Goal: Obtain resource: Obtain resource

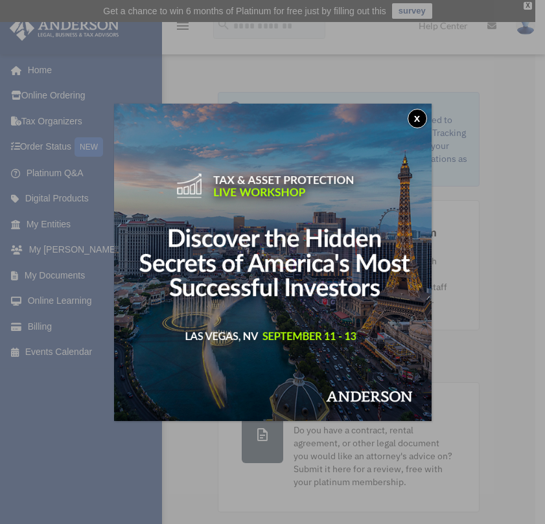
click at [45, 278] on div "x" at bounding box center [272, 262] width 545 height 524
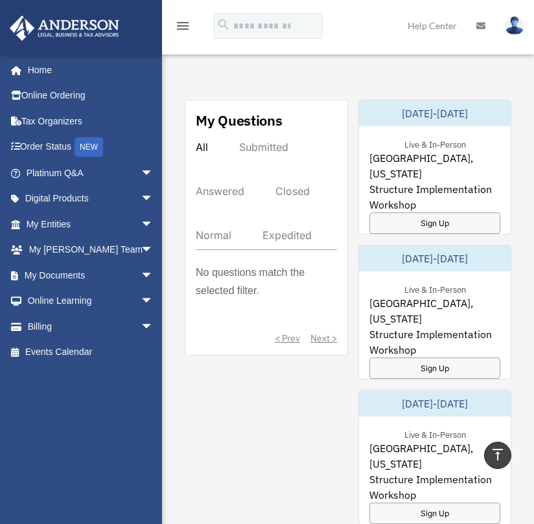
scroll to position [906, 0]
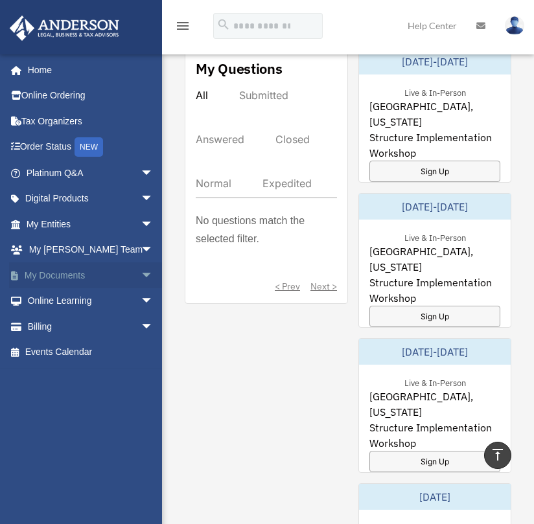
click at [142, 276] on span "arrow_drop_down" at bounding box center [154, 275] width 26 height 27
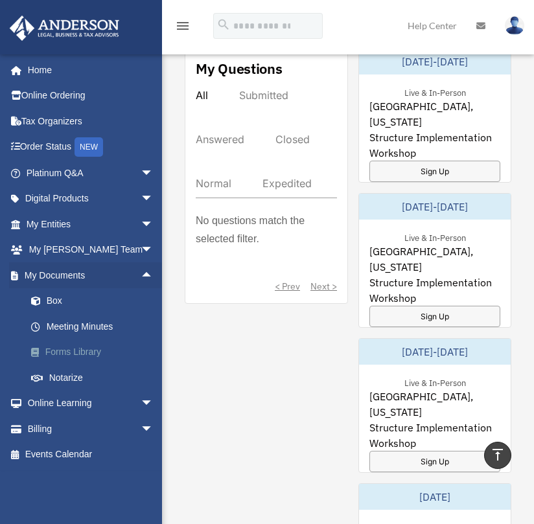
click at [110, 358] on link "Forms Library" at bounding box center [95, 353] width 155 height 26
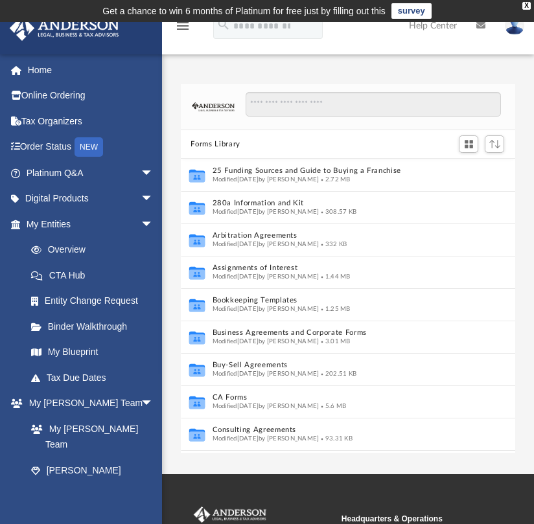
scroll to position [284, 323]
click at [305, 95] on input "Search files and folders" at bounding box center [373, 104] width 255 height 25
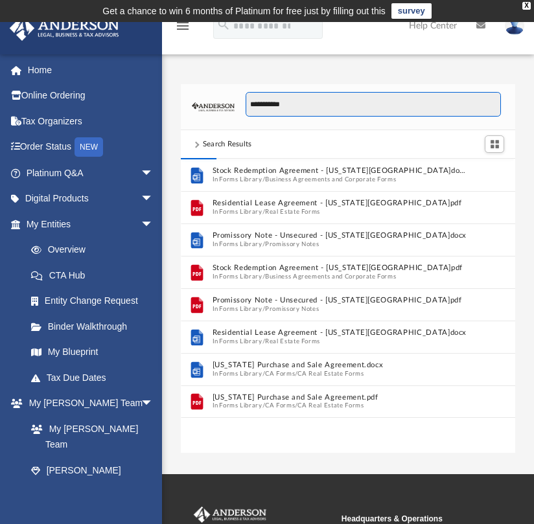
scroll to position [244, 323]
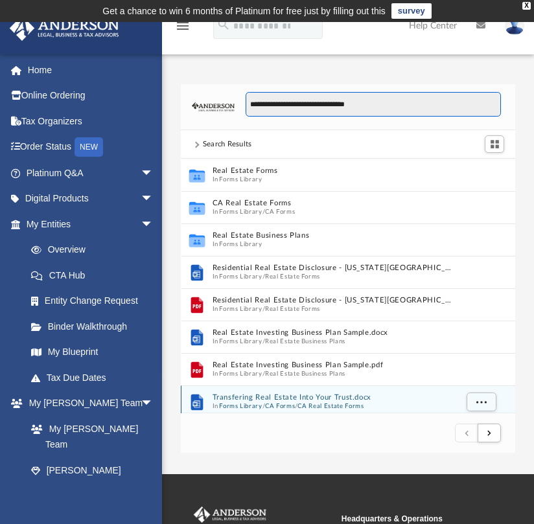
type input "**********"
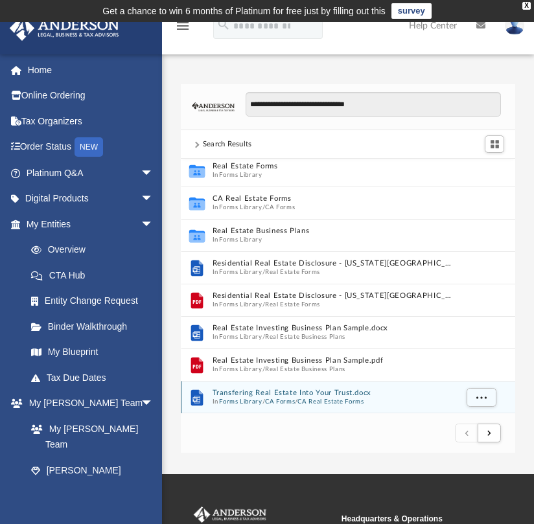
click at [318, 397] on div "Transfering Real Estate Into Your Trust.docx In Forms Library / CA Forms / CA R…" at bounding box center [334, 397] width 244 height 17
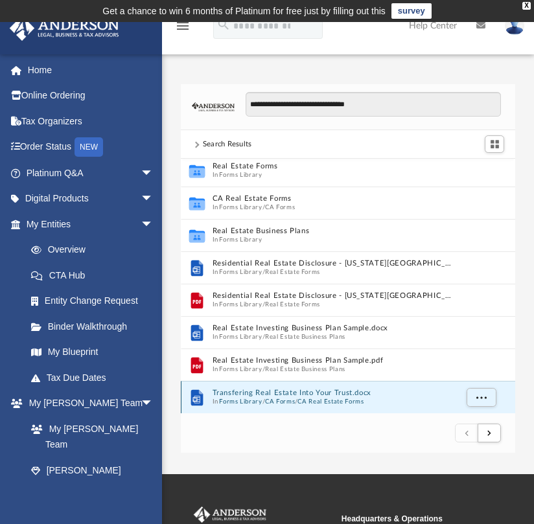
click at [318, 398] on button "CA Real Estate Forms" at bounding box center [330, 402] width 66 height 8
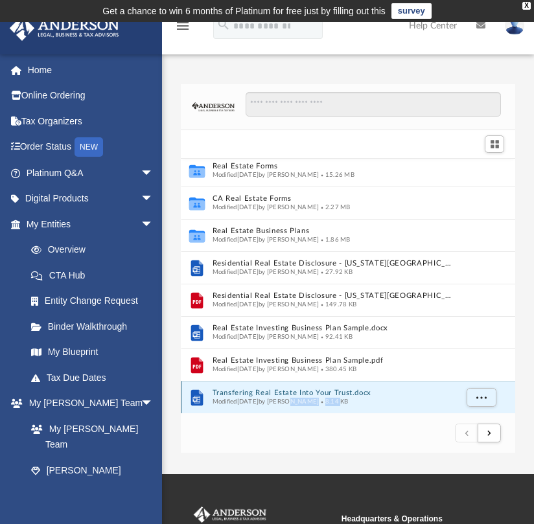
click at [318, 398] on div "Modified Wed Oct 5 2022 by Mary Acree 8.14 KB" at bounding box center [334, 402] width 244 height 8
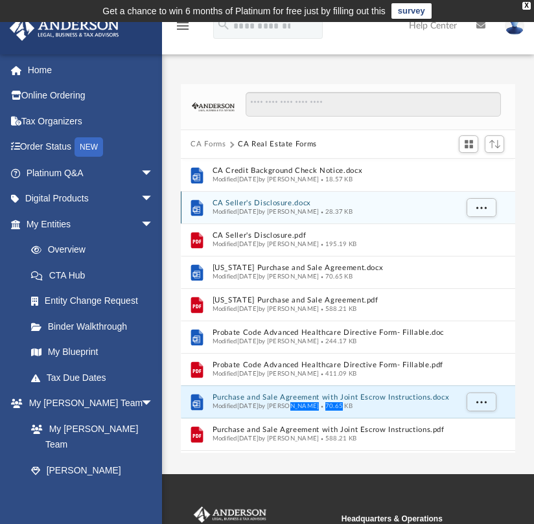
scroll to position [284, 323]
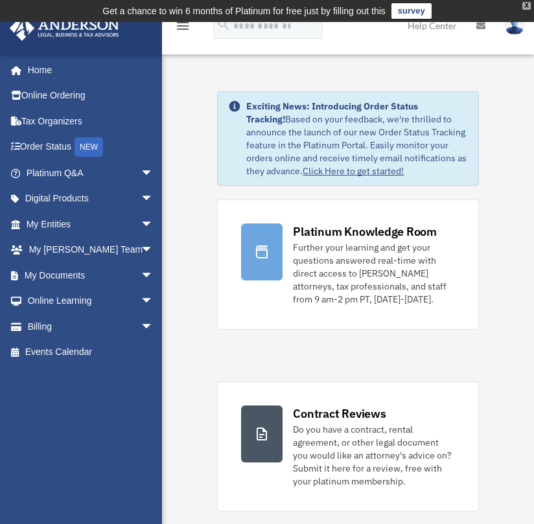
click at [526, 5] on div "X" at bounding box center [526, 6] width 8 height 8
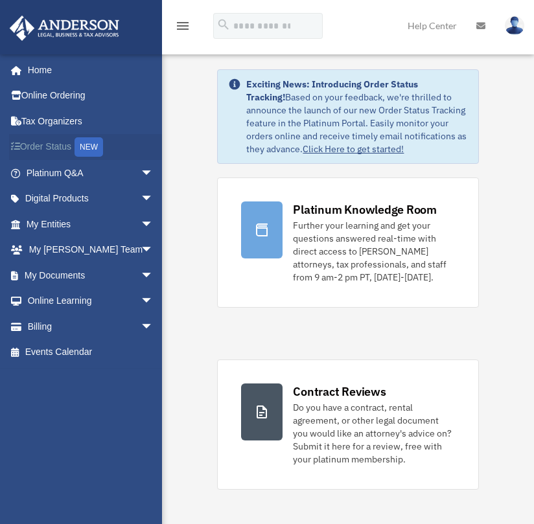
click at [45, 149] on link "Order Status NEW" at bounding box center [91, 147] width 164 height 27
click at [142, 268] on span "arrow_drop_down" at bounding box center [154, 275] width 26 height 27
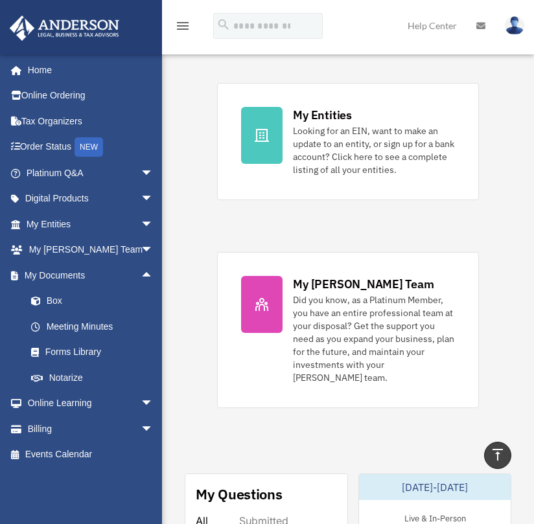
scroll to position [917, 0]
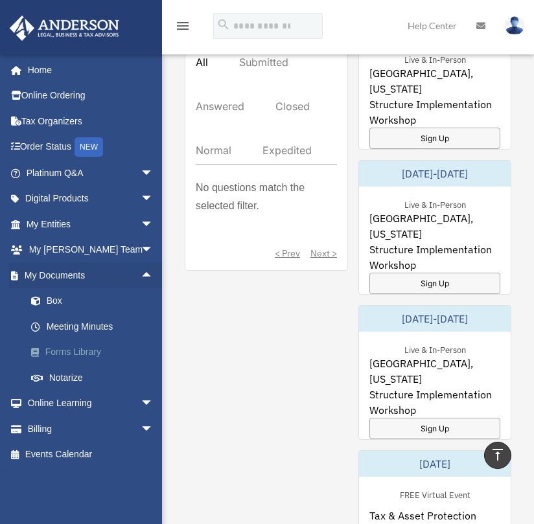
click at [70, 354] on link "Forms Library" at bounding box center [95, 353] width 155 height 26
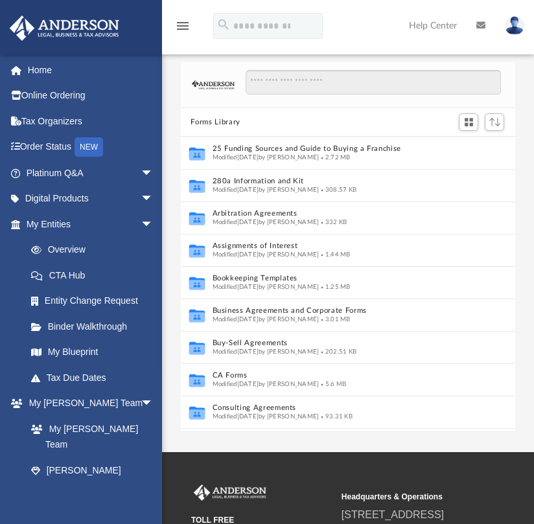
scroll to position [284, 323]
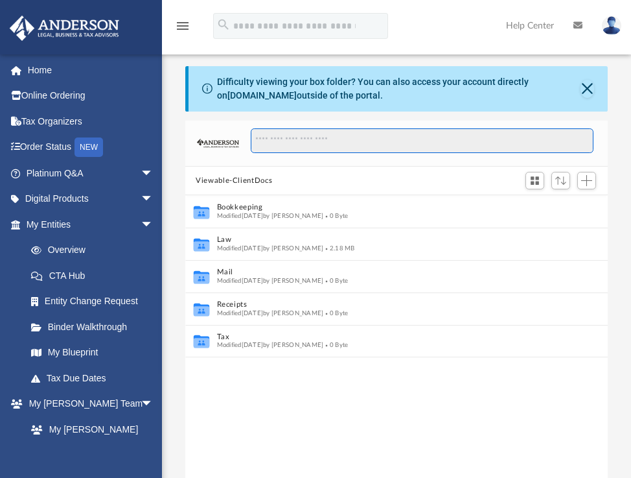
click at [502, 139] on input "Search files and folders" at bounding box center [422, 140] width 343 height 25
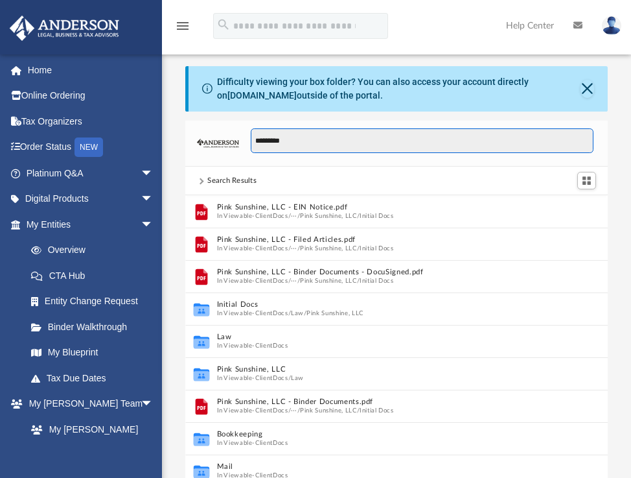
scroll to position [284, 411]
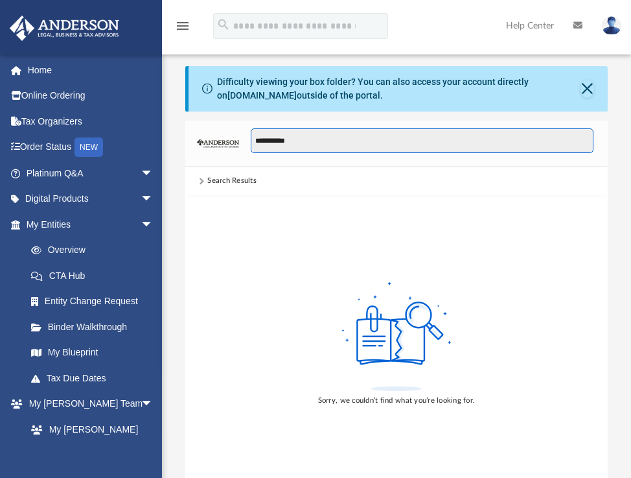
type input "**********"
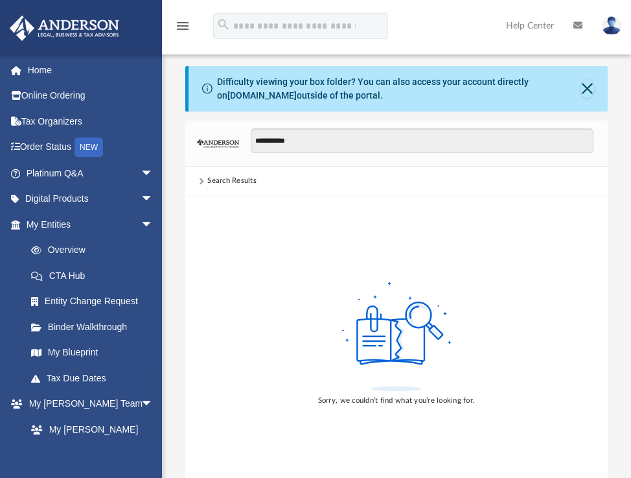
click at [269, 183] on div "Search Results" at bounding box center [396, 181] width 422 height 29
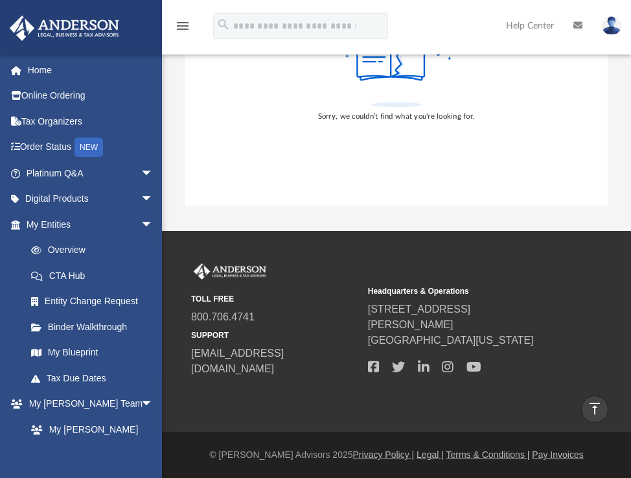
scroll to position [0, 0]
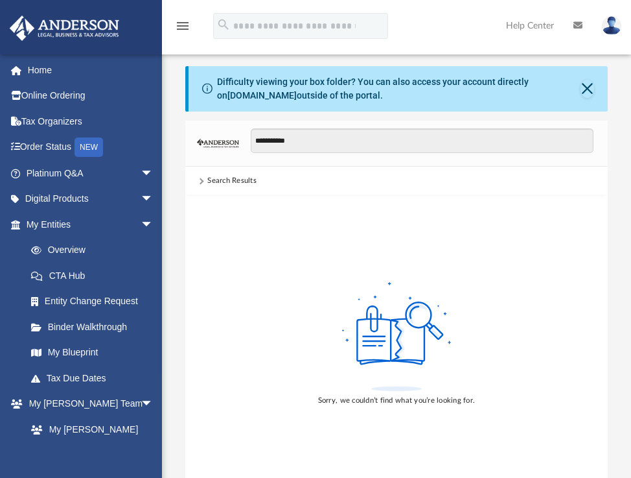
click at [316, 178] on div "Search Results" at bounding box center [396, 181] width 422 height 29
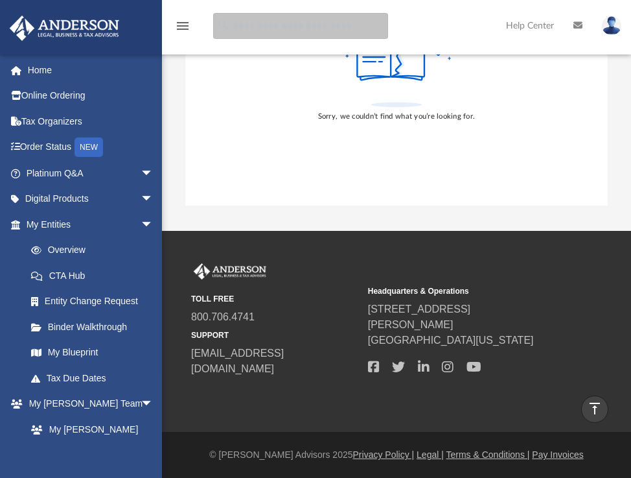
click at [360, 25] on input "search" at bounding box center [300, 26] width 175 height 26
type input "**********"
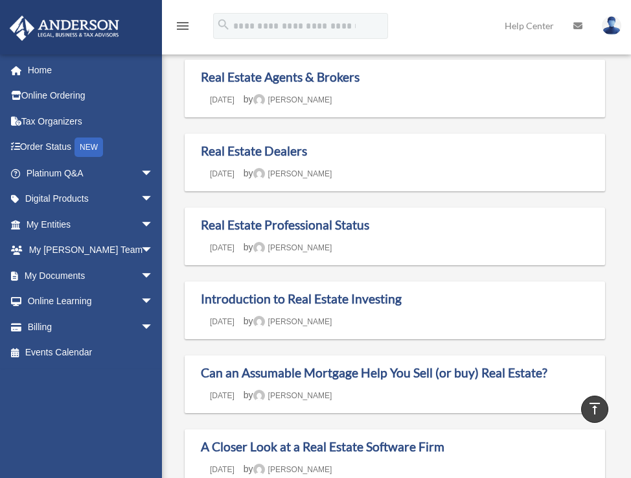
scroll to position [389, 0]
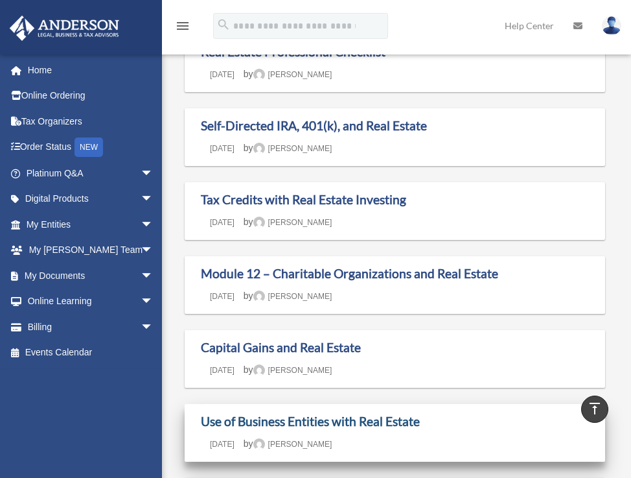
click at [313, 419] on link "Use of Business Entities with Real Estate" at bounding box center [310, 420] width 219 height 15
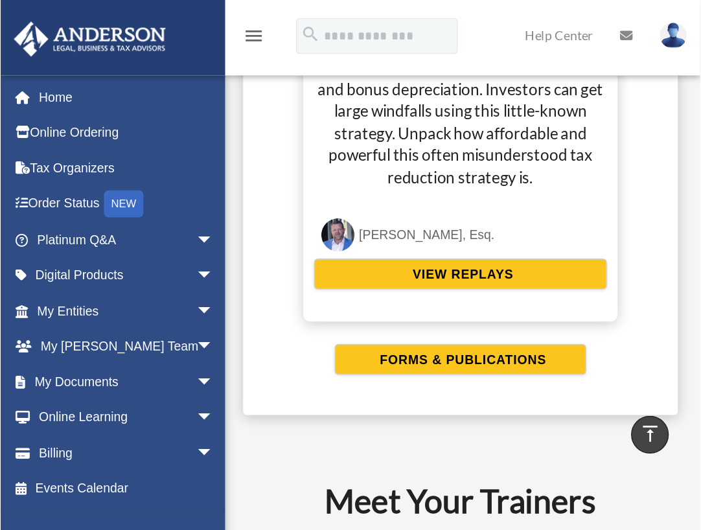
scroll to position [1017, 0]
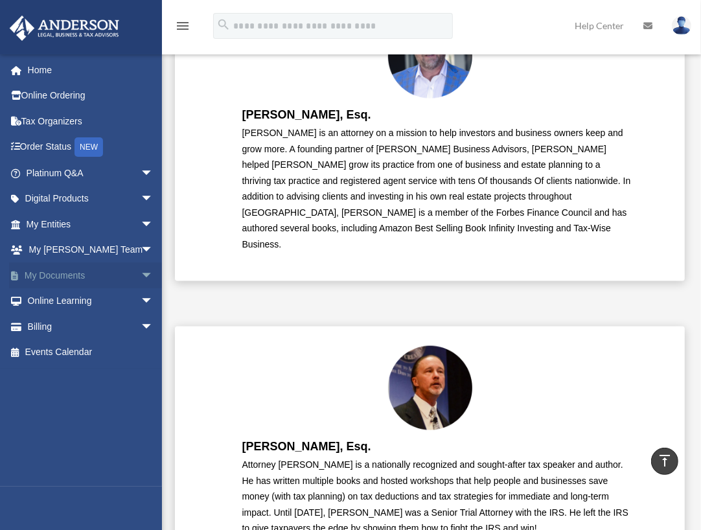
click at [141, 268] on span "arrow_drop_down" at bounding box center [154, 275] width 26 height 27
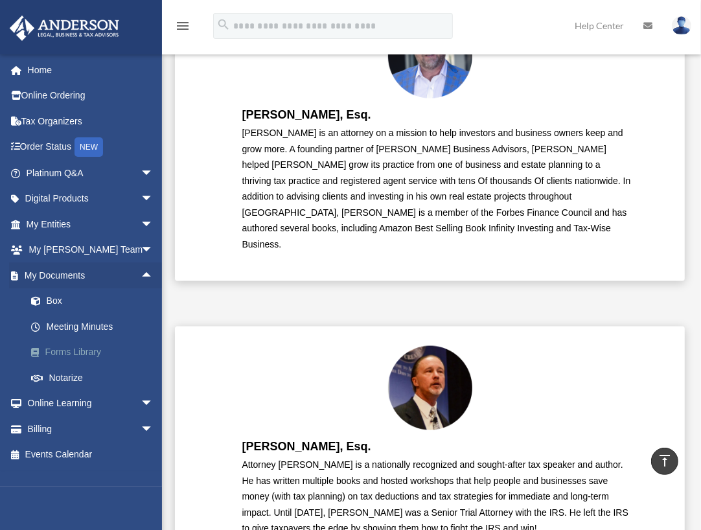
click at [91, 349] on link "Forms Library" at bounding box center [95, 353] width 155 height 26
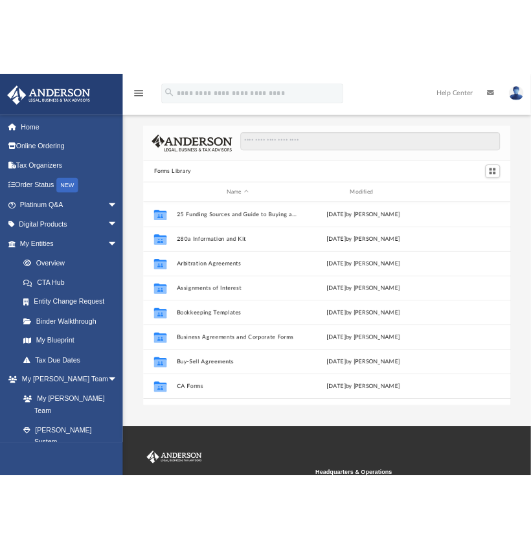
scroll to position [281, 473]
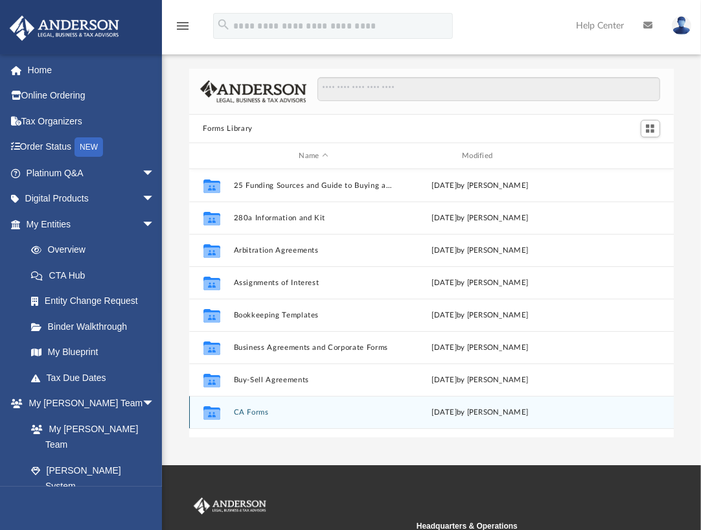
click at [212, 409] on icon "grid" at bounding box center [211, 414] width 17 height 10
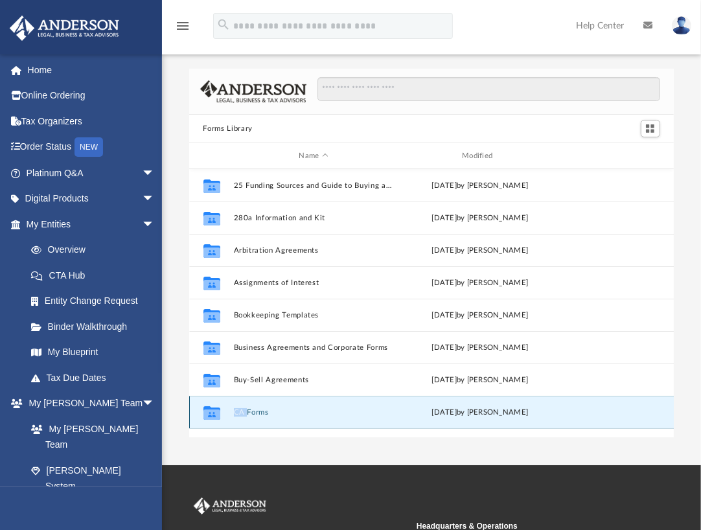
click at [212, 409] on icon "grid" at bounding box center [211, 414] width 17 height 10
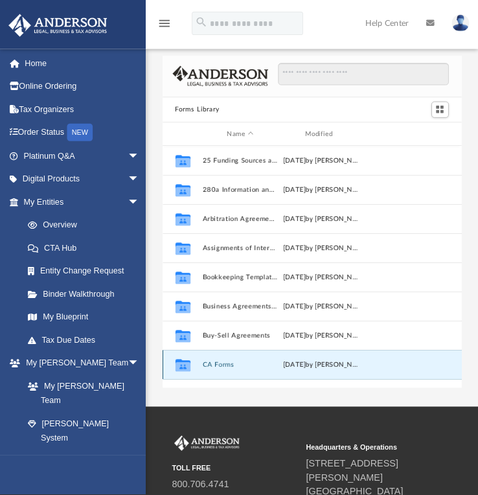
scroll to position [281, 319]
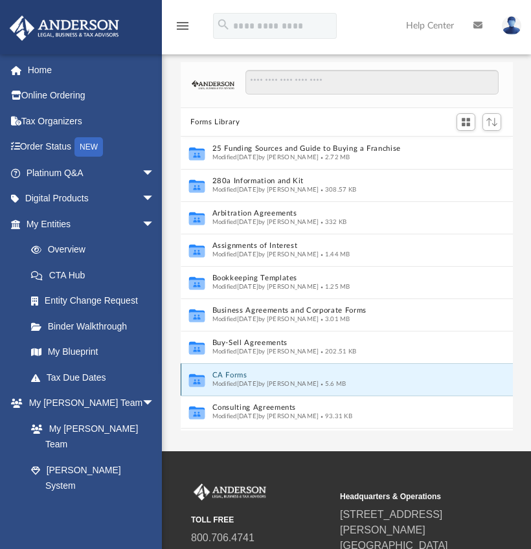
click at [397, 385] on div "Modified Thu Jul 13 2023 by Taryn Biever 5.6 MB" at bounding box center [332, 384] width 240 height 8
click at [264, 378] on button "CA Forms" at bounding box center [332, 376] width 240 height 8
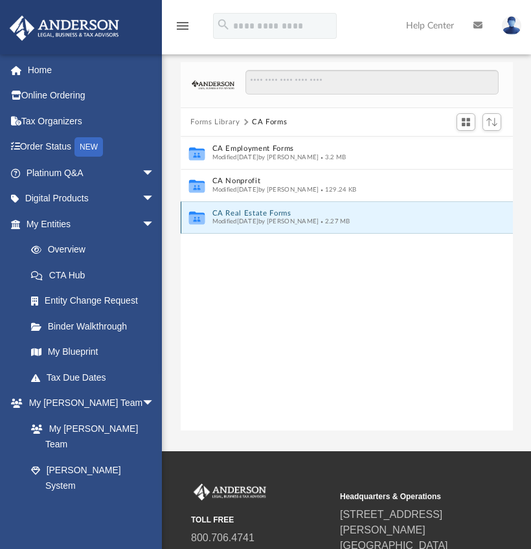
click at [242, 215] on button "CA Real Estate Forms" at bounding box center [338, 213] width 252 height 8
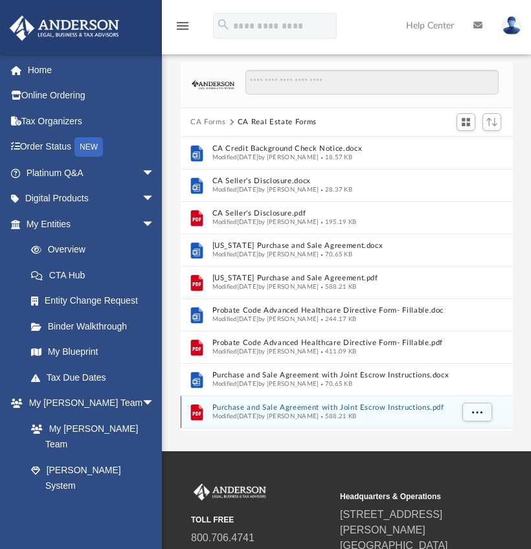
click at [307, 413] on span "Modified Wed Oct 5 2022 by Mary Acree" at bounding box center [265, 416] width 107 height 6
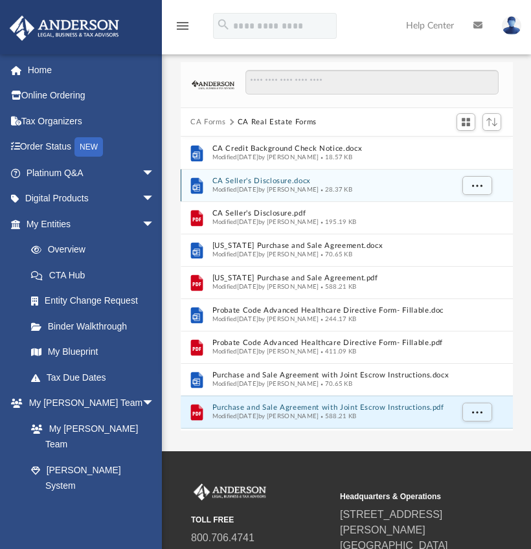
click at [348, 171] on div "File CA Seller's Disclosure.docx Modified Mon Jan 9 2023 by Mary Acree 28.37 KB" at bounding box center [347, 185] width 332 height 32
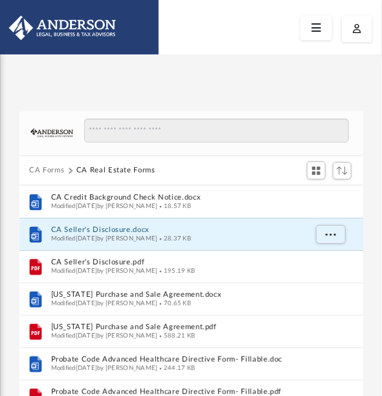
scroll to position [285, 335]
drag, startPoint x: 34, startPoint y: 236, endPoint x: 246, endPoint y: 80, distance: 263.3
click at [246, 80] on div "App mclaughlinwill1@gmail.com Sign Out mclaughlinwill1@gmail.com Home Online Or…" at bounding box center [191, 274] width 382 height 409
click at [35, 229] on icon "grid" at bounding box center [35, 234] width 12 height 16
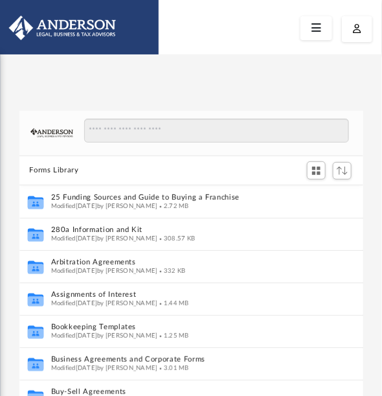
scroll to position [257, 0]
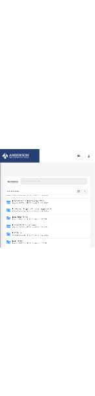
scroll to position [493, 0]
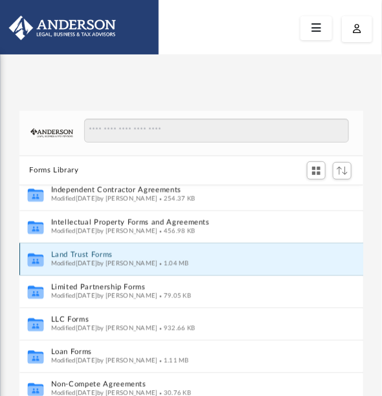
drag, startPoint x: 160, startPoint y: 257, endPoint x: 36, endPoint y: 258, distance: 124.4
click at [36, 258] on icon "grid" at bounding box center [35, 262] width 16 height 10
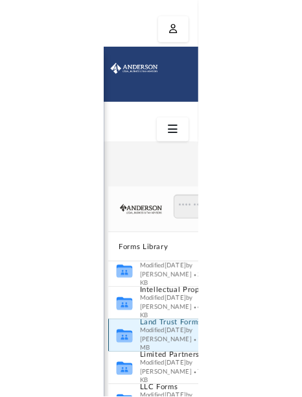
scroll to position [9, 10]
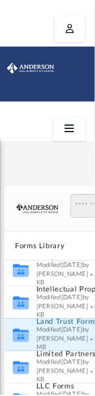
click at [71, 127] on icon at bounding box center [69, 129] width 19 height 20
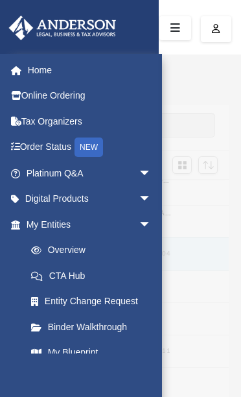
scroll to position [347, 0]
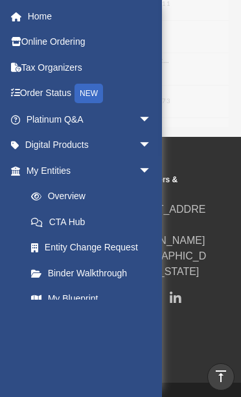
click at [159, 327] on div "mclaughlinwill1@gmail.com Sign Out mclaughlinwill1@gmail.com Home Online Orderi…" at bounding box center [81, 198] width 162 height 397
click at [160, 306] on div "mclaughlinwill1@gmail.com Sign Out mclaughlinwill1@gmail.com Home Online Orderi…" at bounding box center [81, 198] width 162 height 397
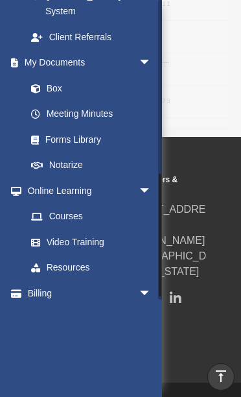
scroll to position [424, 0]
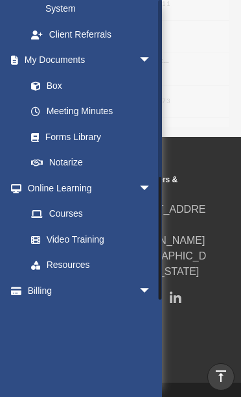
drag, startPoint x: 159, startPoint y: 192, endPoint x: 163, endPoint y: 264, distance: 72.7
click at [163, 264] on div "menu search Site Menu add mclaughlinwill1@gmail.com My Profile Reset Password L…" at bounding box center [120, 47] width 241 height 789
click at [104, 252] on link "Resources" at bounding box center [94, 265] width 153 height 26
click at [79, 252] on link "Resources" at bounding box center [94, 265] width 153 height 26
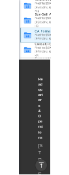
scroll to position [9, 10]
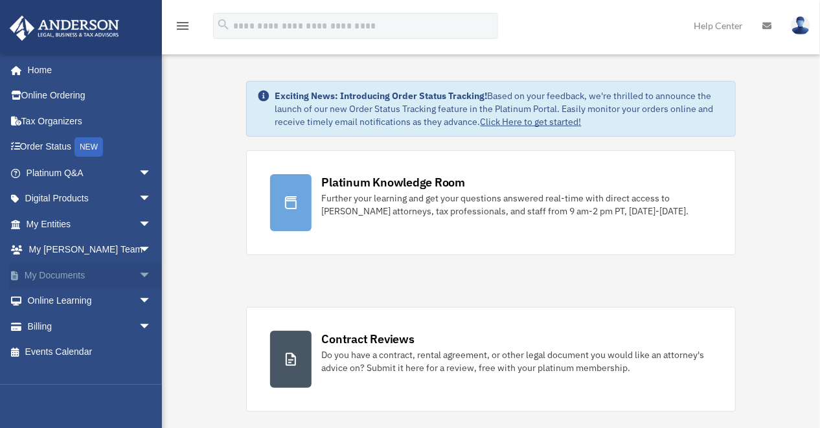
click at [139, 275] on span "arrow_drop_down" at bounding box center [152, 275] width 26 height 27
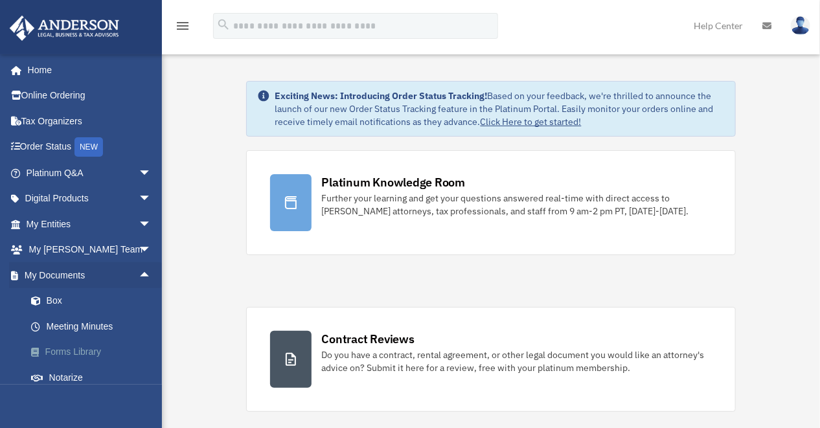
click at [73, 355] on link "Forms Library" at bounding box center [94, 353] width 153 height 26
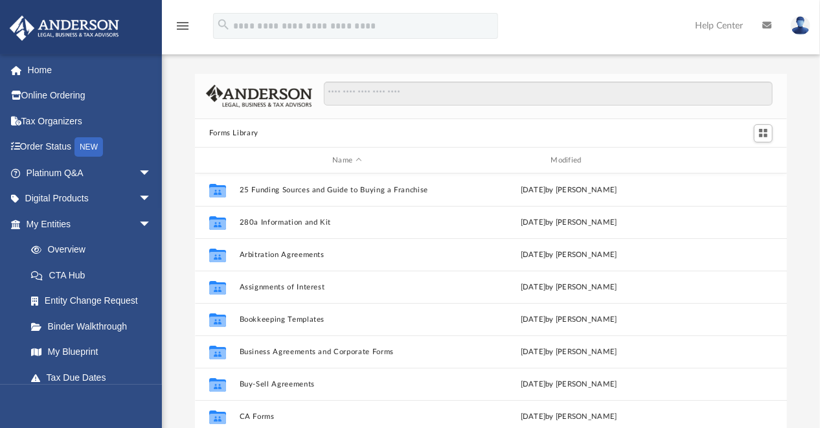
scroll to position [285, 584]
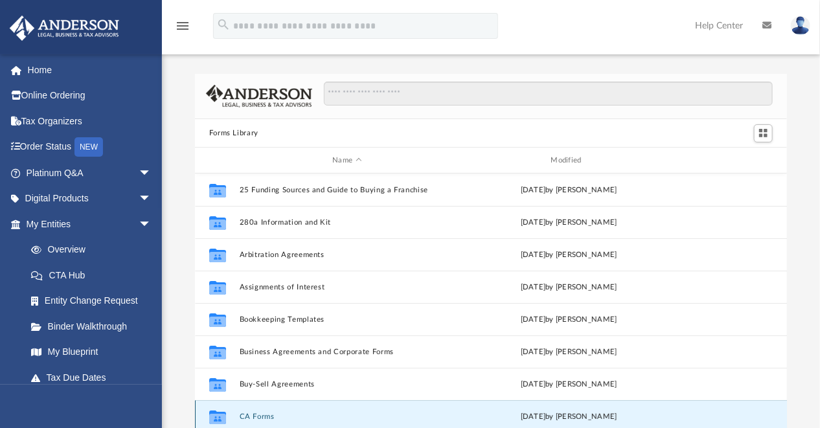
click at [253, 415] on button "CA Forms" at bounding box center [347, 417] width 216 height 8
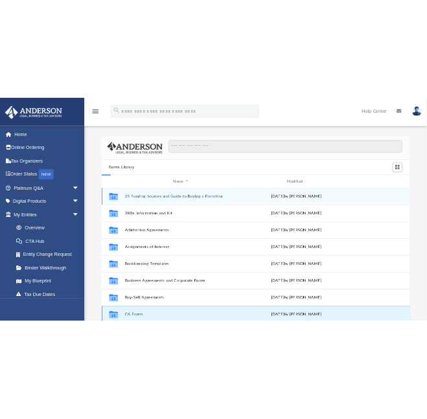
scroll to position [4, 0]
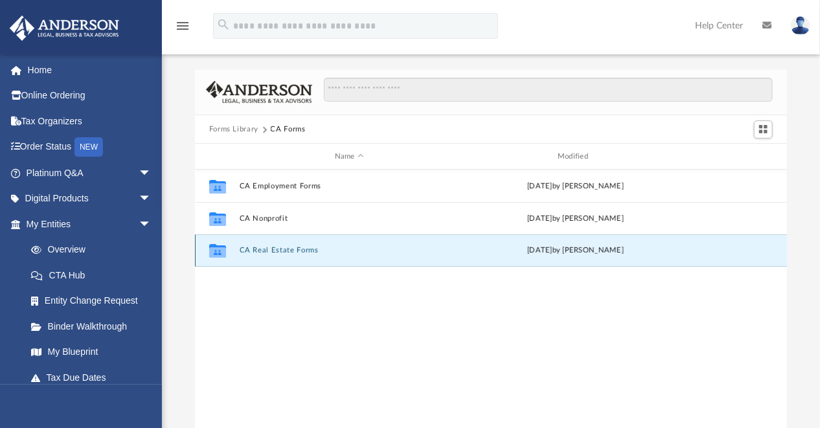
click at [270, 251] on button "CA Real Estate Forms" at bounding box center [349, 251] width 220 height 8
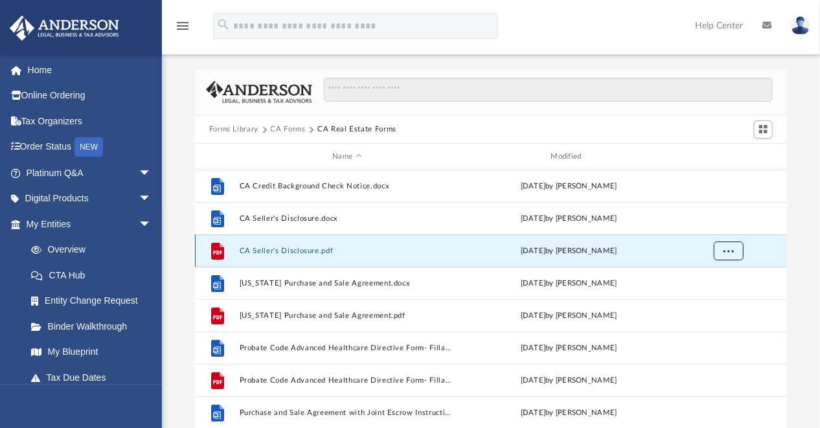
drag, startPoint x: 270, startPoint y: 251, endPoint x: 732, endPoint y: 249, distance: 462.6
click at [732, 249] on span "More options" at bounding box center [728, 251] width 10 height 7
click at [695, 296] on ul "Preview Download" at bounding box center [717, 291] width 52 height 56
click at [702, 297] on li "Download" at bounding box center [717, 298] width 38 height 14
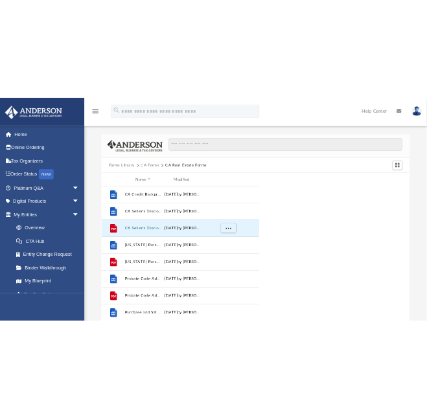
scroll to position [9, 9]
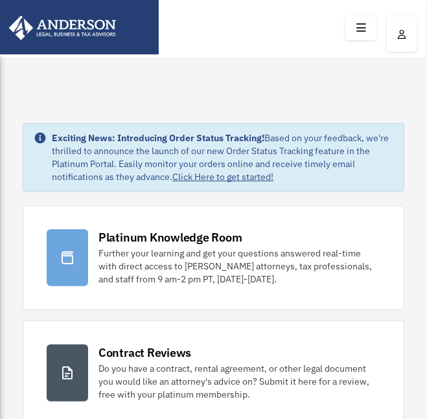
click at [358, 29] on icon at bounding box center [361, 28] width 19 height 20
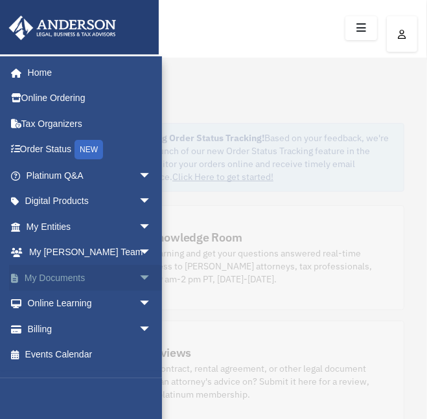
click at [68, 271] on link "My Documents arrow_drop_down" at bounding box center [90, 278] width 162 height 26
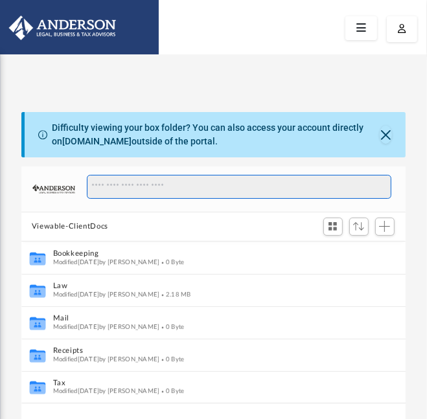
click at [185, 183] on input "Search files and folders" at bounding box center [239, 187] width 305 height 25
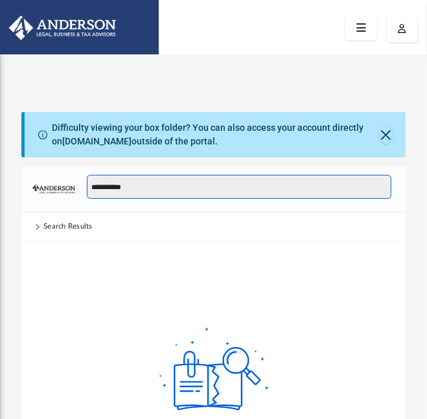
type input "**********"
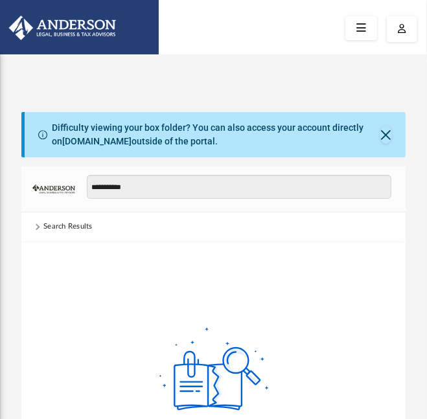
click at [40, 228] on span at bounding box center [38, 226] width 12 height 5
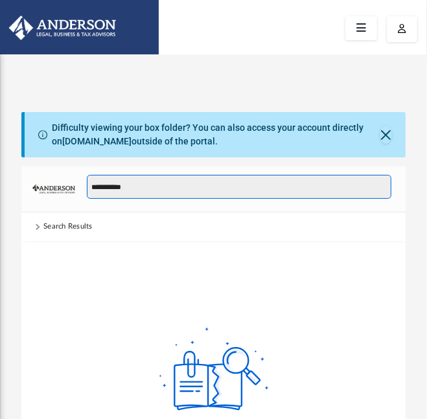
click at [144, 194] on input "**********" at bounding box center [239, 187] width 305 height 25
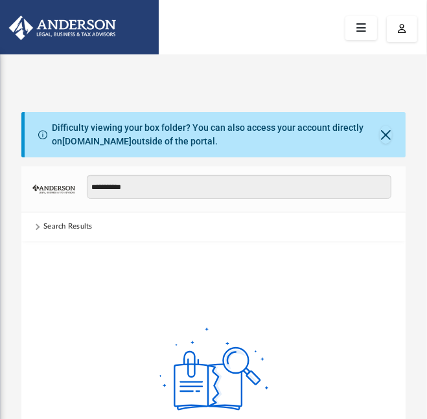
click at [357, 21] on icon at bounding box center [361, 28] width 19 height 20
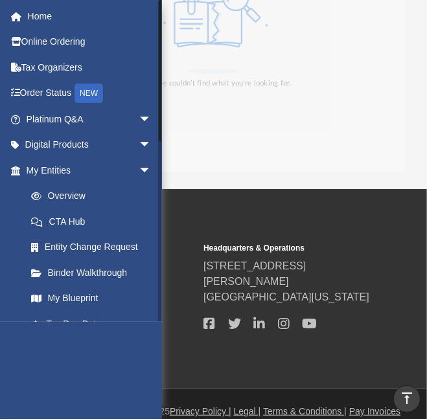
scroll to position [402, 0]
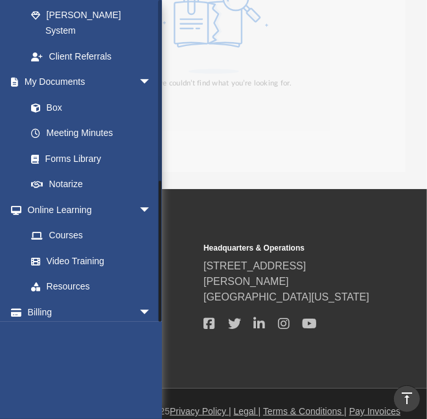
click at [158, 314] on div at bounding box center [160, 161] width 4 height 322
click at [95, 146] on link "Forms Library" at bounding box center [94, 159] width 153 height 26
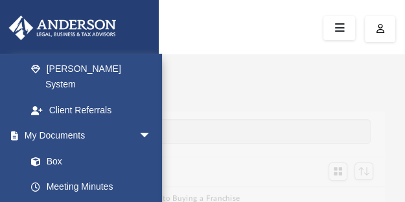
scroll to position [285, 355]
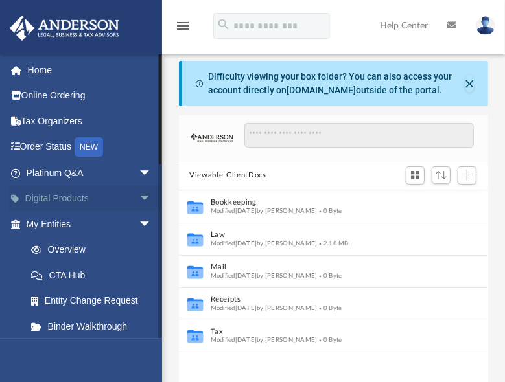
click at [139, 198] on span "arrow_drop_down" at bounding box center [152, 199] width 26 height 27
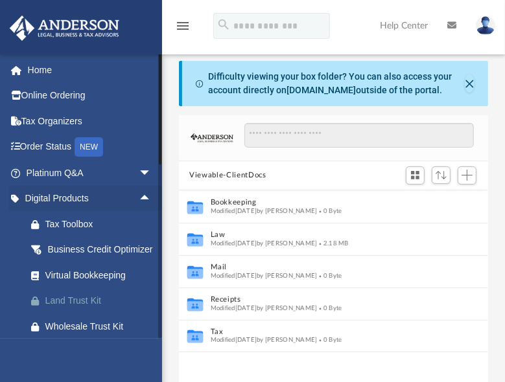
click at [86, 309] on div "Land Trust Kit" at bounding box center [100, 301] width 110 height 16
click at [139, 197] on span "arrow_drop_up" at bounding box center [152, 199] width 26 height 27
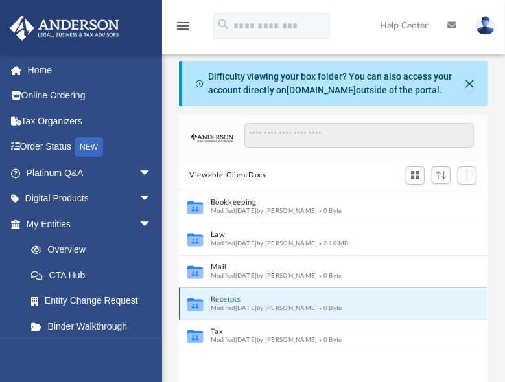
click at [214, 301] on button "Receipts" at bounding box center [325, 299] width 228 height 8
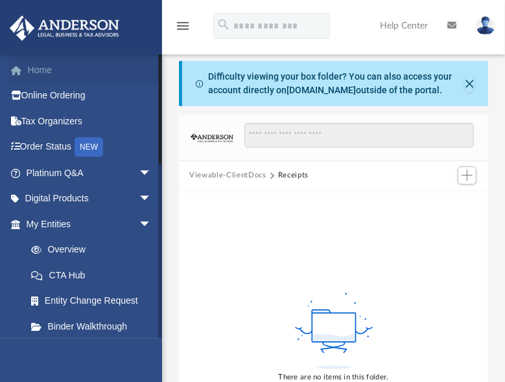
click at [76, 62] on link "Home" at bounding box center [90, 70] width 162 height 26
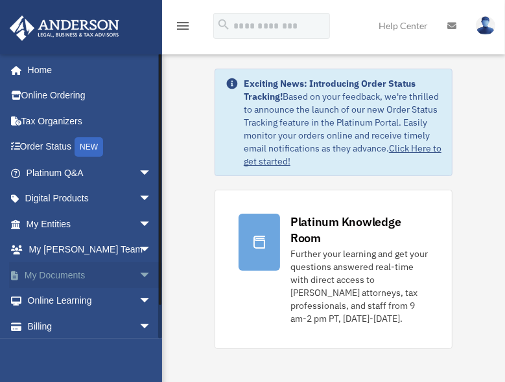
click at [139, 275] on span "arrow_drop_down" at bounding box center [152, 275] width 26 height 27
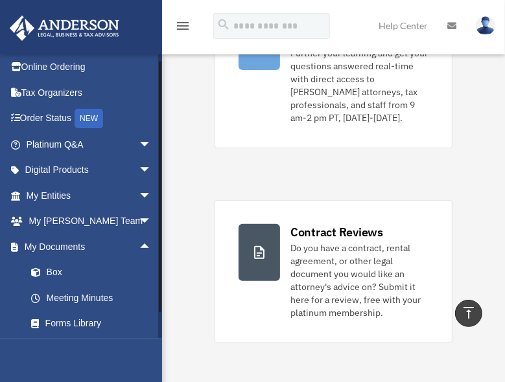
scroll to position [131, 0]
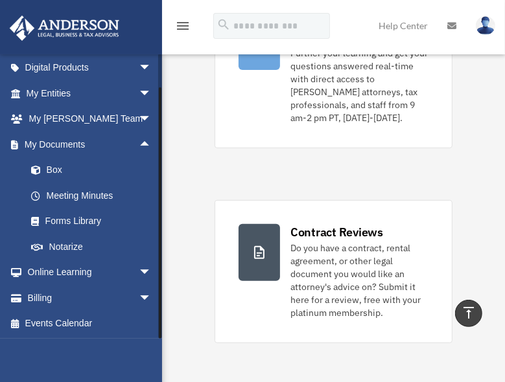
drag, startPoint x: 161, startPoint y: 334, endPoint x: 161, endPoint y: 350, distance: 15.6
click at [161, 350] on div "mclaughlinwill1@gmail.com Sign Out mclaughlinwill1@gmail.com Home Online Orderi…" at bounding box center [81, 245] width 162 height 382
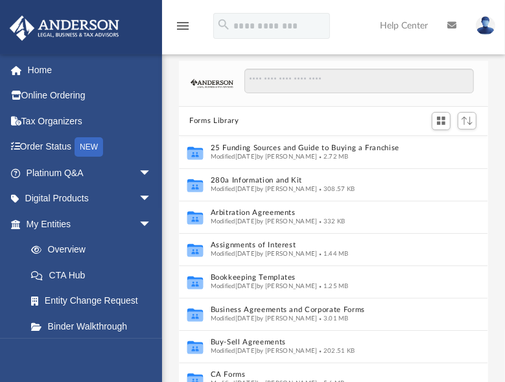
scroll to position [257, 0]
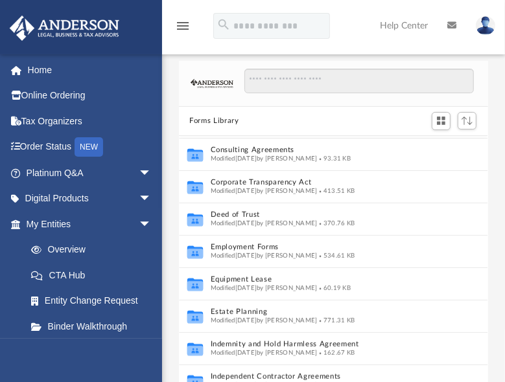
drag, startPoint x: 443, startPoint y: 216, endPoint x: 496, endPoint y: 246, distance: 60.9
click at [496, 246] on div "Forms Library Name Collaborated Folder Buy-Sell Agreements Modified Wed Oct 5 2…" at bounding box center [333, 245] width 343 height 369
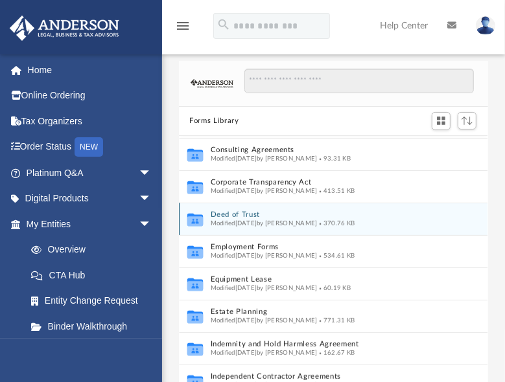
click at [198, 220] on icon "grid" at bounding box center [195, 221] width 16 height 10
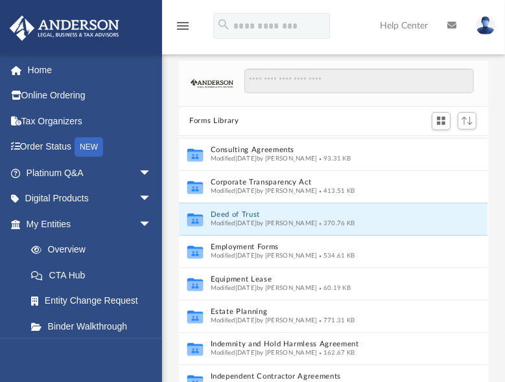
scroll to position [0, 0]
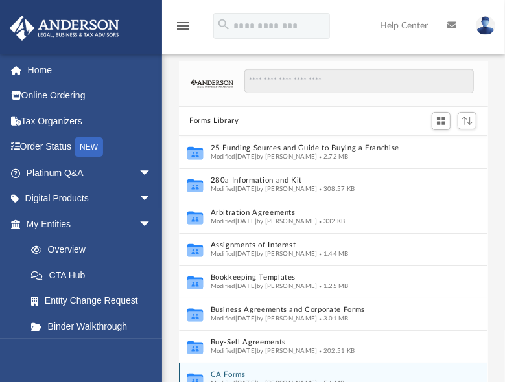
click at [213, 379] on div "Modified Thu Jul 13 2023 by Taryn Biever 5.6 MB" at bounding box center [320, 383] width 219 height 8
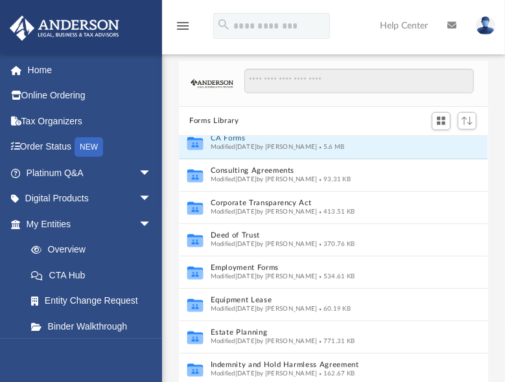
scroll to position [216, 0]
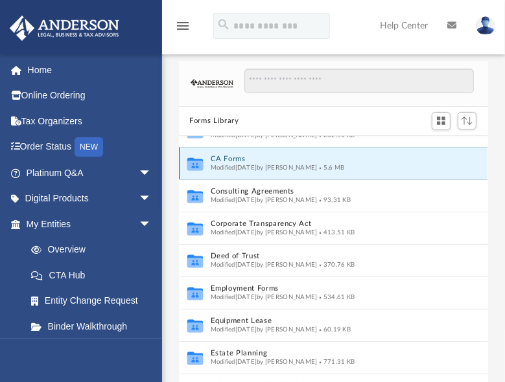
click at [351, 171] on div "Modified Thu Jul 13 2023 by Taryn Biever 5.6 MB" at bounding box center [320, 167] width 219 height 8
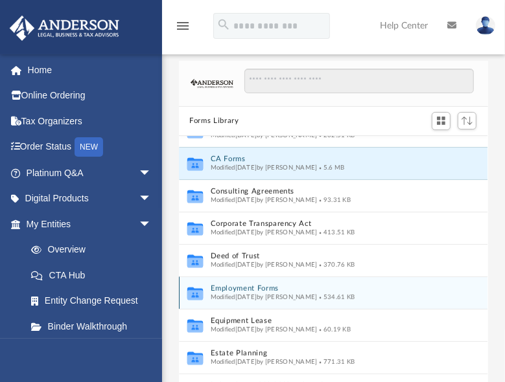
drag, startPoint x: 333, startPoint y: 264, endPoint x: 452, endPoint y: 289, distance: 121.1
click at [452, 289] on div "Collaborated Folder Employment Forms Modified Wed Oct 5 2022 by Mary Acree 534.…" at bounding box center [333, 293] width 308 height 32
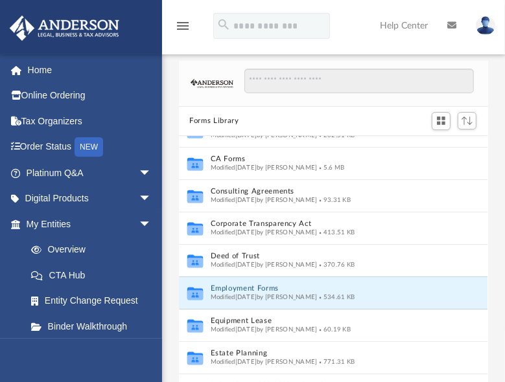
scroll to position [474, 0]
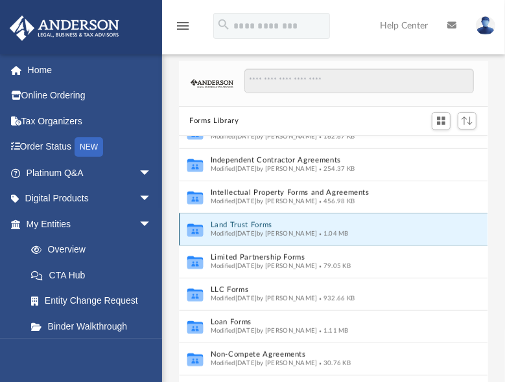
click at [384, 228] on button "Land Trust Forms" at bounding box center [320, 225] width 219 height 8
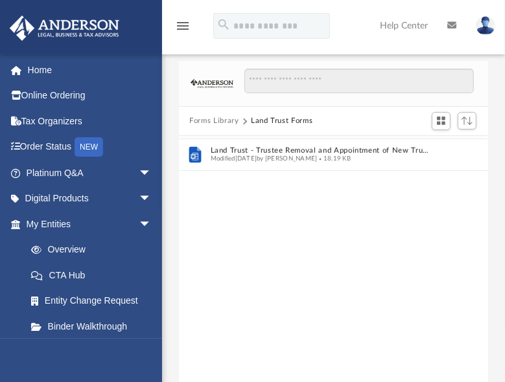
scroll to position [0, 0]
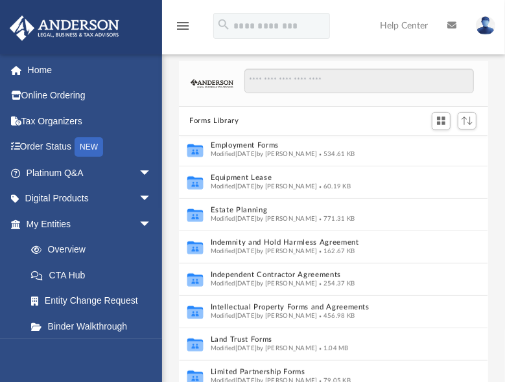
scroll to position [360, 0]
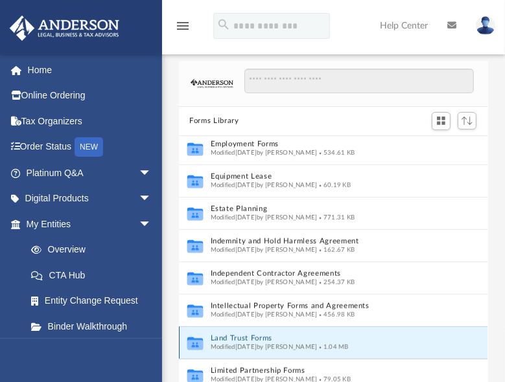
click at [272, 334] on button "Land Trust Forms" at bounding box center [320, 338] width 219 height 8
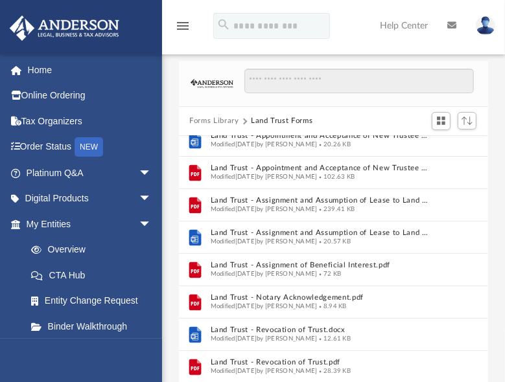
scroll to position [0, 0]
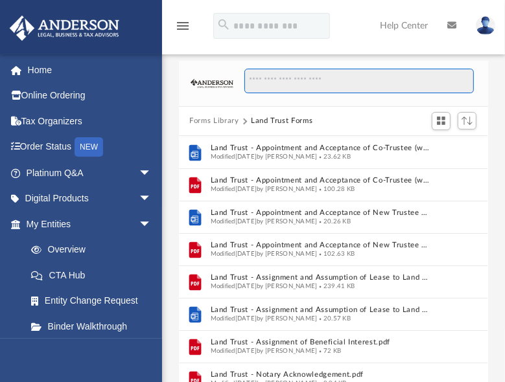
click at [345, 77] on input "Search files and folders" at bounding box center [358, 81] width 229 height 25
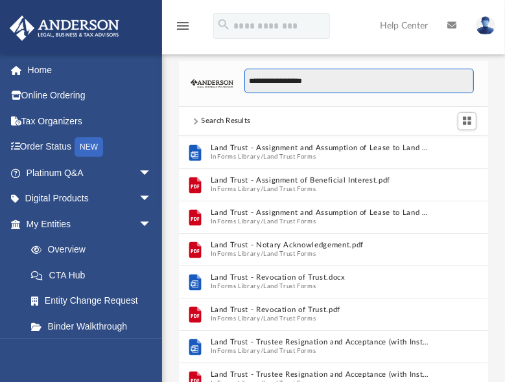
type input "**********"
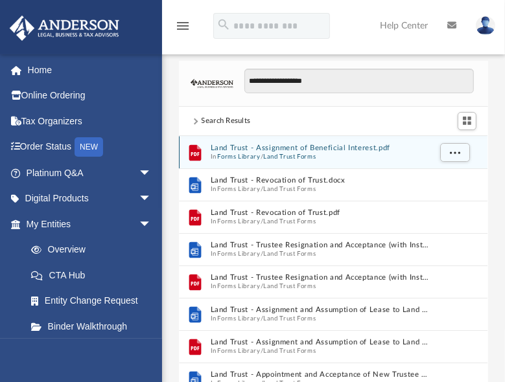
click at [378, 143] on div "File Land Trust - Assignment of Beneficial Interest.pdf In Forms Library / Land…" at bounding box center [333, 152] width 308 height 32
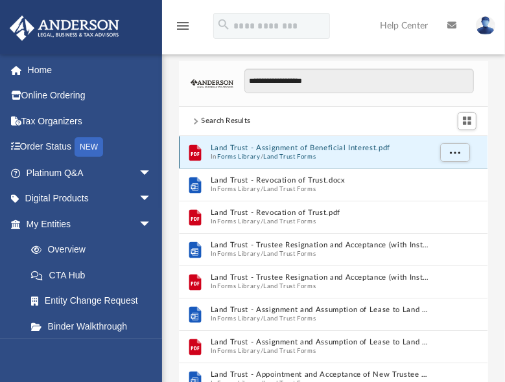
scroll to position [285, 300]
